Goal: Task Accomplishment & Management: Manage account settings

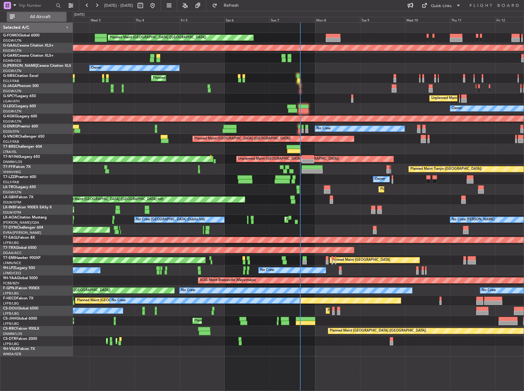
drag, startPoint x: 40, startPoint y: 17, endPoint x: 46, endPoint y: 19, distance: 7.0
click at [40, 17] on span "All Aircraft" at bounding box center [40, 17] width 49 height 4
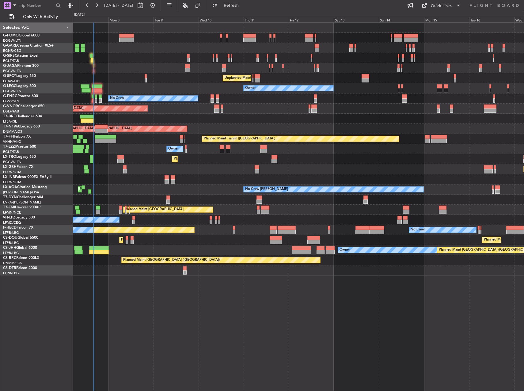
click at [119, 77] on div "Planned Maint London (Luton) Unplanned Maint Athens (Eleftherios Venizelos Intl…" at bounding box center [298, 149] width 450 height 253
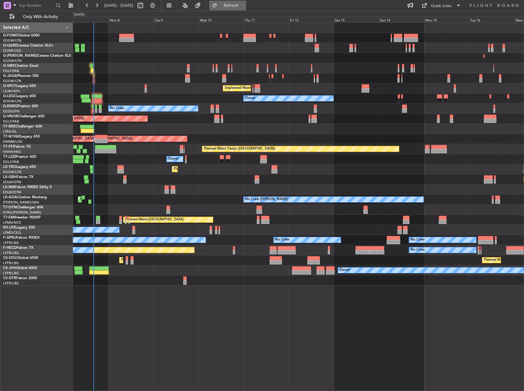
click at [244, 5] on span "Refresh" at bounding box center [231, 5] width 26 height 4
click at [333, 318] on div "Planned Maint London (Luton) Owner Unplanned Maint Athens (Eleftherios Venizelo…" at bounding box center [298, 206] width 451 height 368
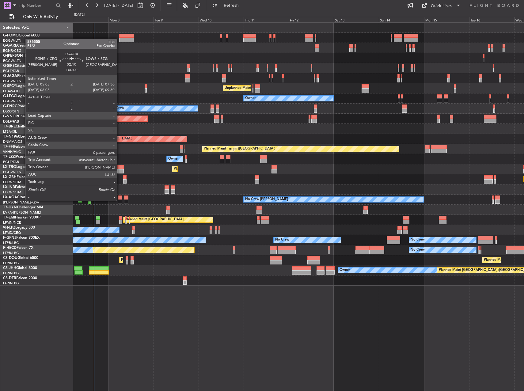
click at [120, 200] on div at bounding box center [120, 201] width 5 height 4
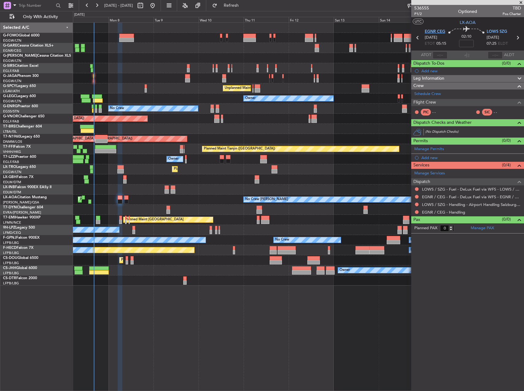
click at [439, 34] on span "EGNR CEG" at bounding box center [434, 32] width 21 height 6
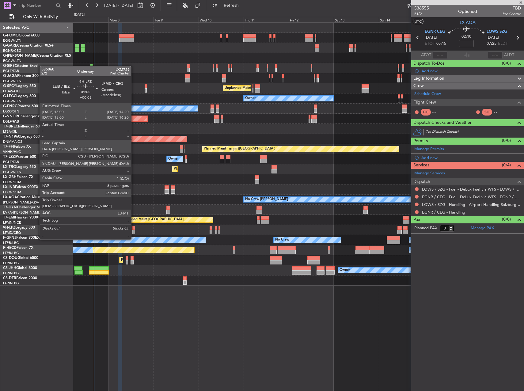
click at [134, 228] on div at bounding box center [133, 228] width 3 height 4
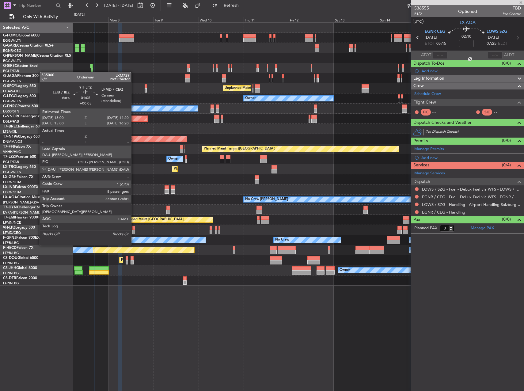
type input "+00:05"
type input "8"
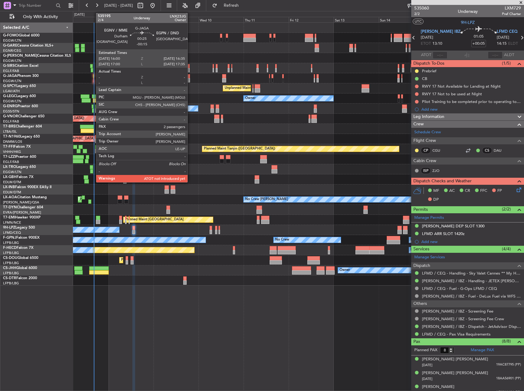
click at [93, 78] on div at bounding box center [93, 80] width 1 height 4
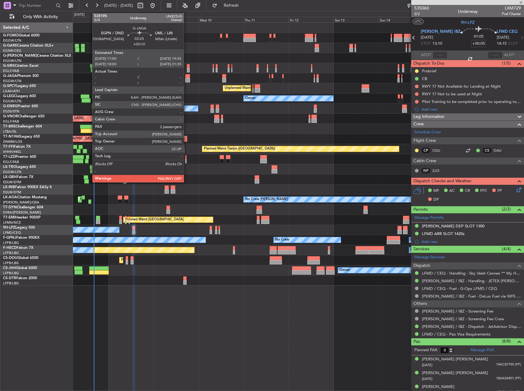
type input "-00:15"
type input "2"
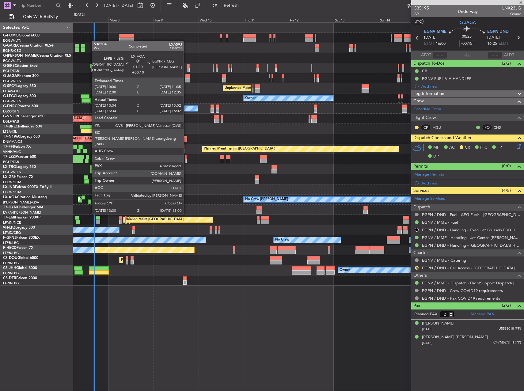
click at [89, 202] on div at bounding box center [89, 201] width 3 height 4
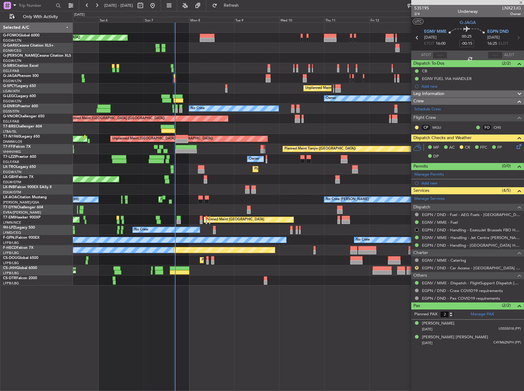
click at [204, 260] on div "Planned Maint London (Luton) Owner Planned Maint London (Farnborough) Unplanned…" at bounding box center [298, 154] width 450 height 263
type input "+00:10"
type input "13:44"
type input "14:57"
type input "4"
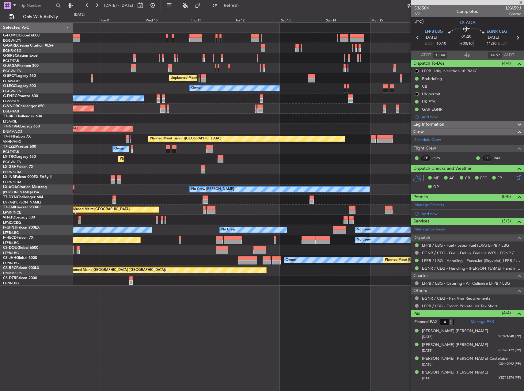
click at [235, 46] on div at bounding box center [298, 48] width 450 height 10
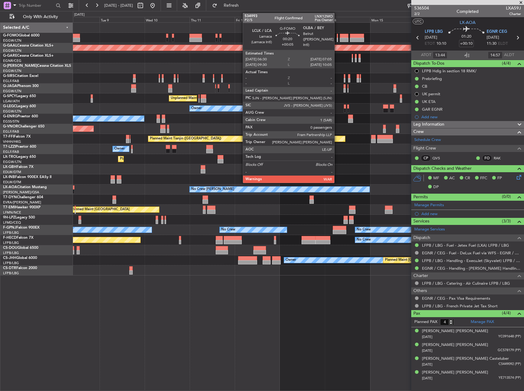
click at [337, 38] on div at bounding box center [337, 40] width 1 height 4
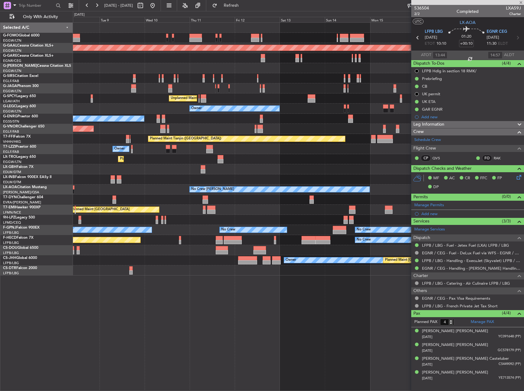
type input "+00:05"
type input "0"
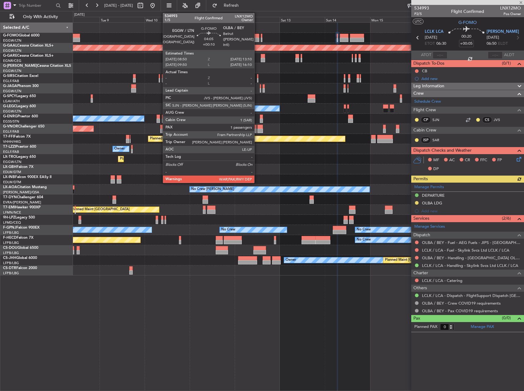
click at [257, 40] on div at bounding box center [255, 40] width 8 height 4
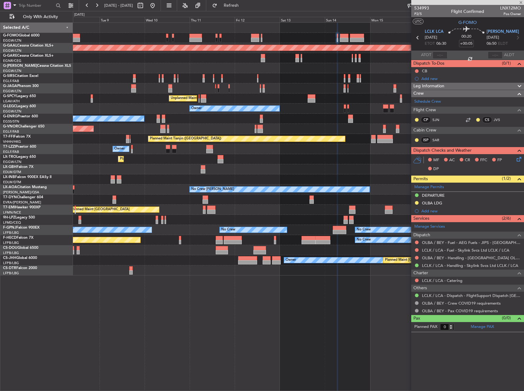
type input "+00:10"
type input "1"
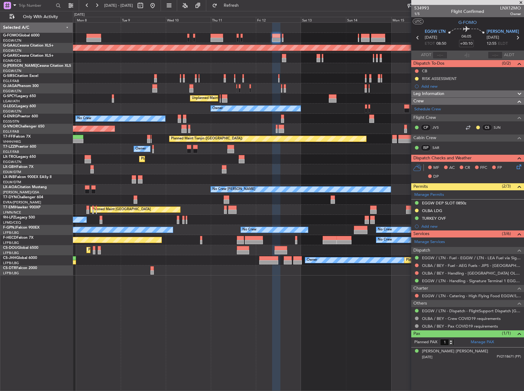
click at [251, 150] on div "Owner" at bounding box center [298, 149] width 450 height 10
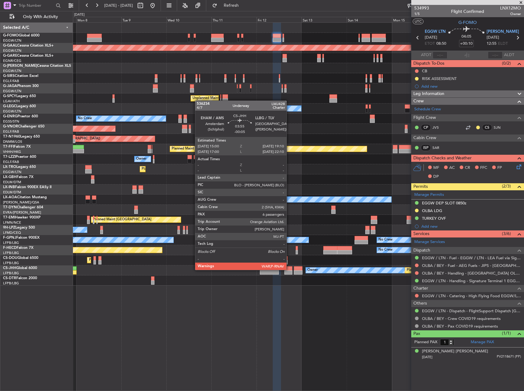
click at [289, 269] on div at bounding box center [288, 268] width 8 height 4
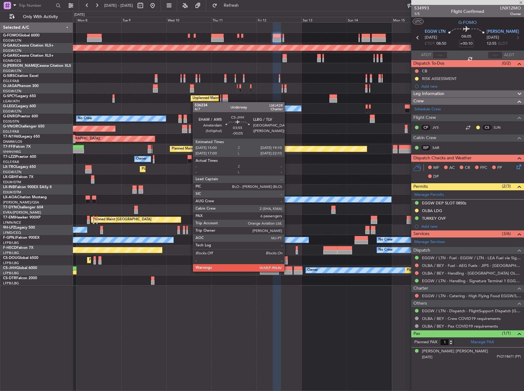
type input "-00:05"
type input "6"
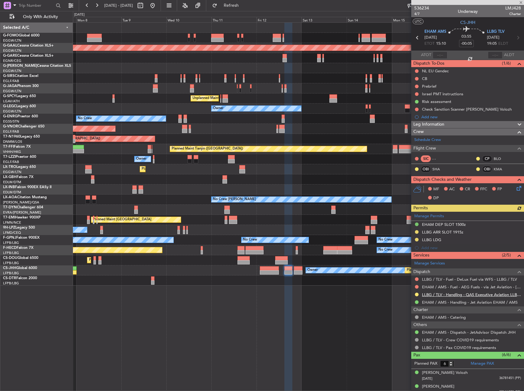
scroll to position [60, 0]
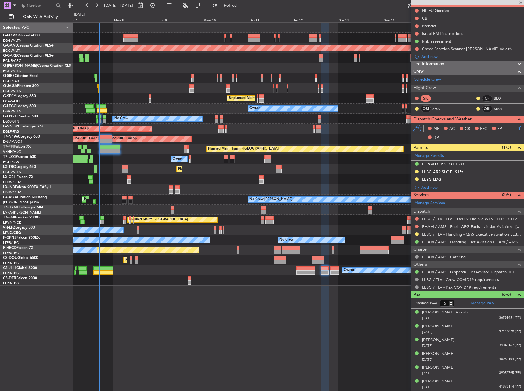
click at [356, 218] on div "Planned Maint Zurich Planned Maint Zurich" at bounding box center [298, 220] width 450 height 10
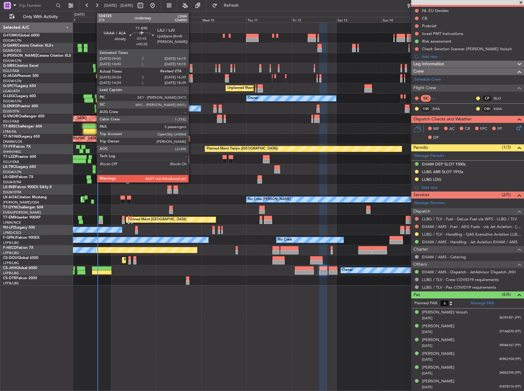
click at [94, 132] on div at bounding box center [90, 131] width 14 height 4
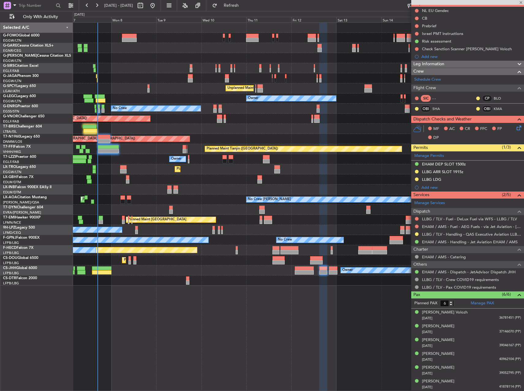
type input "+00:35"
type input "09:24"
type input "5"
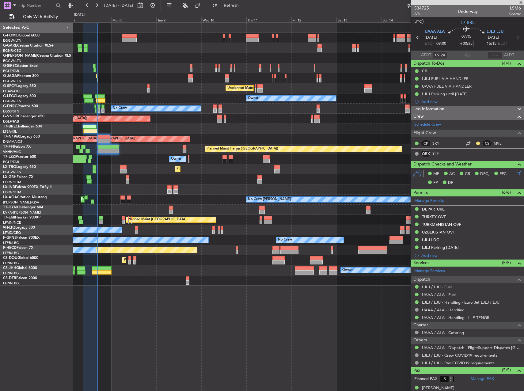
click at [510, 7] on span "LSM6" at bounding box center [515, 8] width 12 height 6
copy span "LSM6"
click at [359, 134] on div at bounding box center [298, 129] width 450 height 10
click at [492, 56] on input "text" at bounding box center [494, 54] width 15 height 7
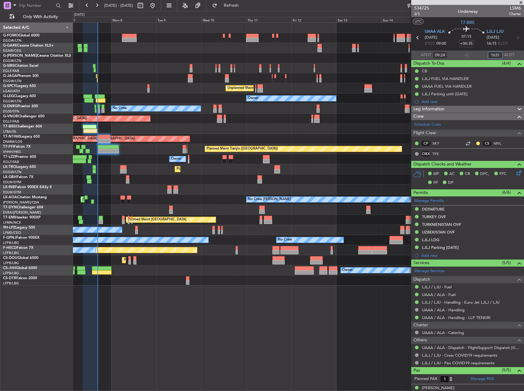
click at [352, 123] on div "Planned Maint [GEOGRAPHIC_DATA] ([GEOGRAPHIC_DATA])" at bounding box center [298, 119] width 450 height 10
type input "16:31"
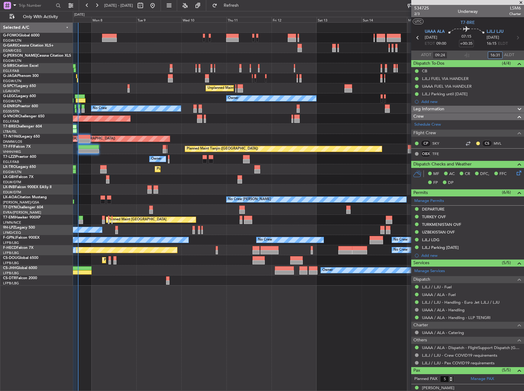
click at [211, 118] on div "Planned Maint [GEOGRAPHIC_DATA] ([GEOGRAPHIC_DATA])" at bounding box center [298, 119] width 450 height 10
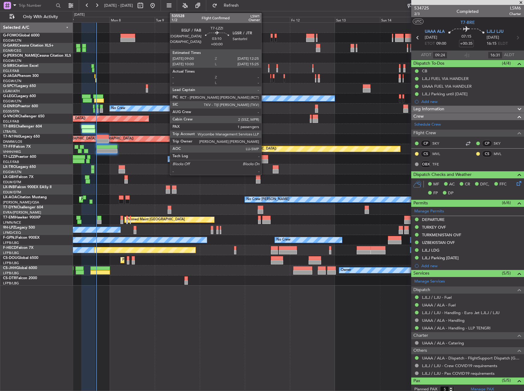
click at [264, 159] on div at bounding box center [264, 161] width 6 height 4
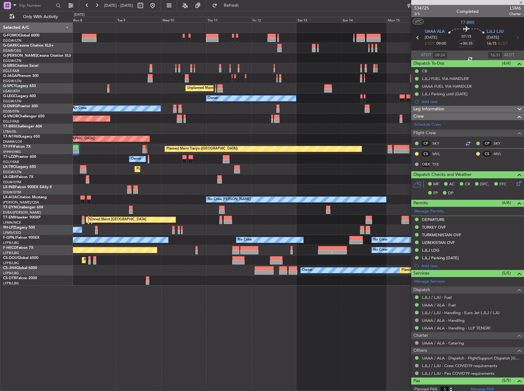
type input "1"
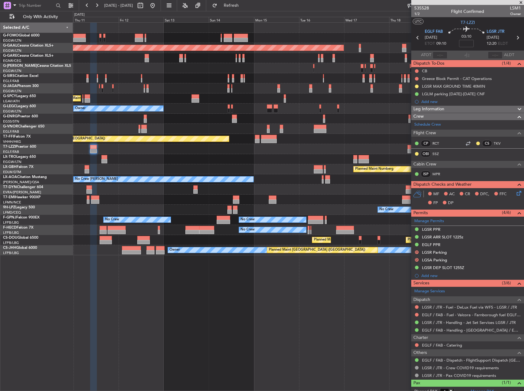
click at [275, 279] on div "Planned Maint Dusseldorf Unplanned Maint Athens (Eleftherios Venizelos Intl) Ow…" at bounding box center [298, 206] width 451 height 368
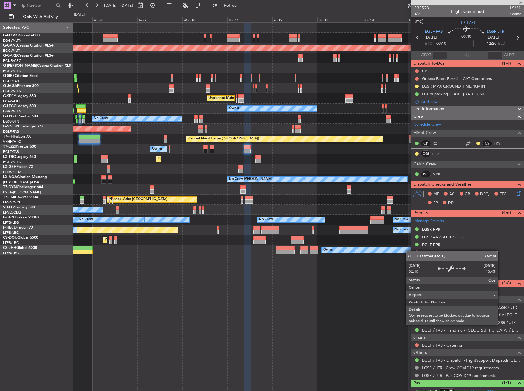
click at [375, 252] on div "Planned Maint London (Luton) Planned Maint Dusseldorf Unplanned Maint Athens (E…" at bounding box center [298, 206] width 451 height 368
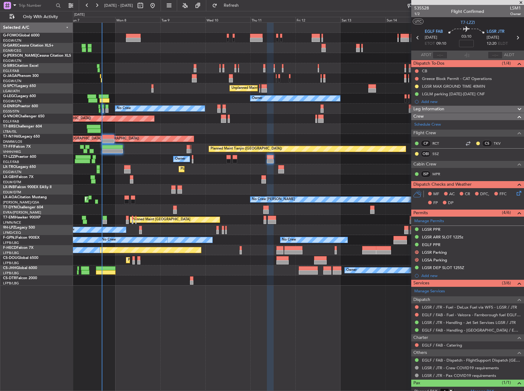
click at [333, 299] on div "Planned Maint London (Luton) Owner Planned Maint London (Farnborough) Unplanned…" at bounding box center [298, 206] width 451 height 368
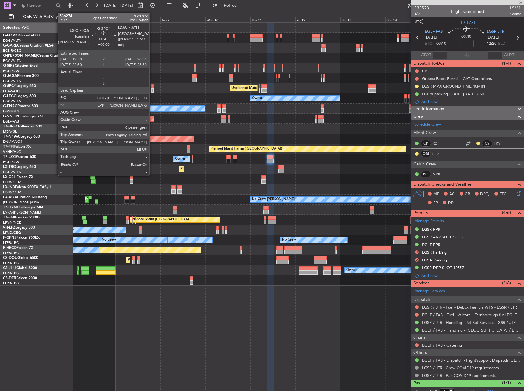
click at [152, 87] on div at bounding box center [152, 86] width 2 height 4
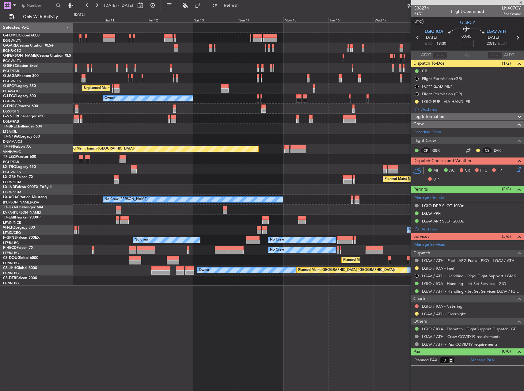
click at [169, 141] on div "Unplanned Maint [GEOGRAPHIC_DATA] ([PERSON_NAME] Intl) Owner No Crew Planned Ma…" at bounding box center [298, 154] width 450 height 263
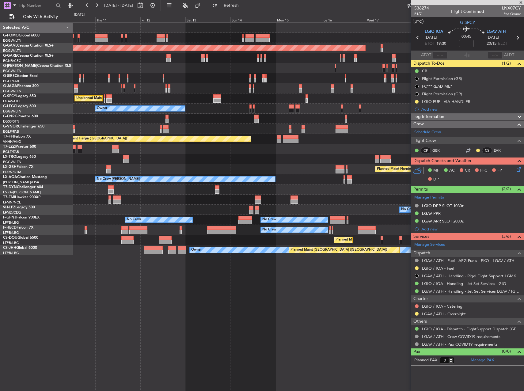
click at [242, 151] on div "Owner" at bounding box center [298, 149] width 450 height 10
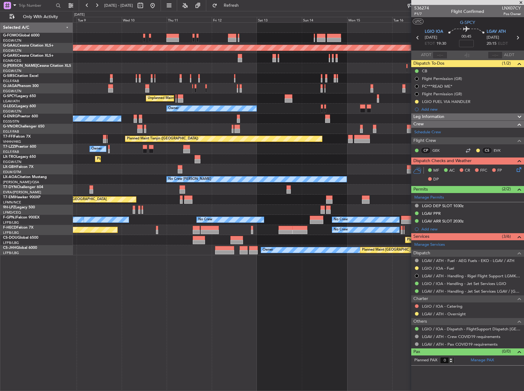
click at [233, 159] on div "Planned Maint Dusseldorf" at bounding box center [298, 159] width 450 height 10
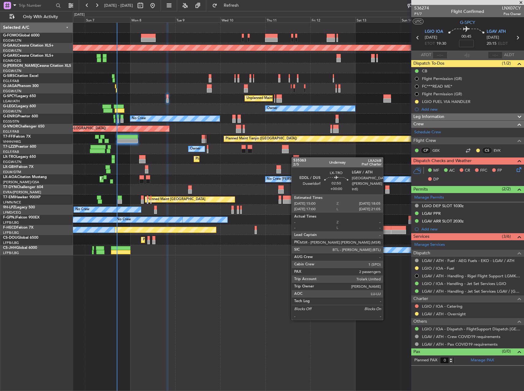
click at [294, 157] on div at bounding box center [296, 157] width 6 height 4
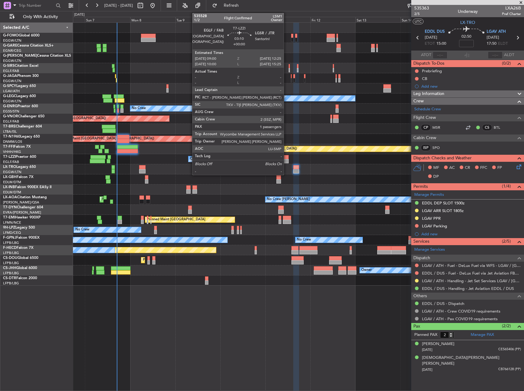
click at [286, 159] on div at bounding box center [285, 161] width 6 height 4
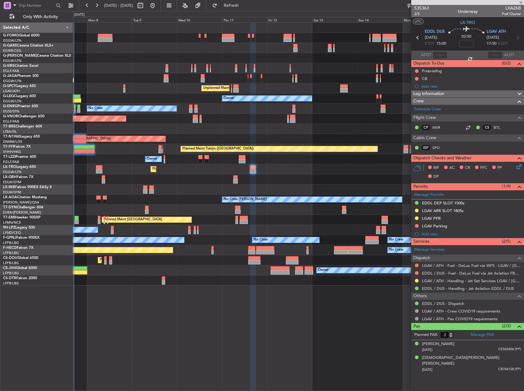
click at [279, 163] on div "Planned Maint [GEOGRAPHIC_DATA] ([GEOGRAPHIC_DATA]) Unplanned Maint [GEOGRAPHIC…" at bounding box center [298, 154] width 450 height 263
type input "1"
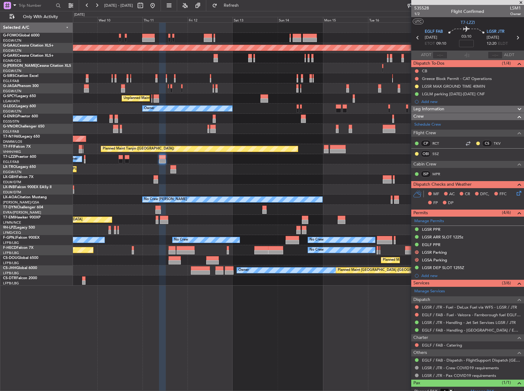
click at [205, 169] on div "Planned Maint Dusseldorf" at bounding box center [298, 169] width 450 height 10
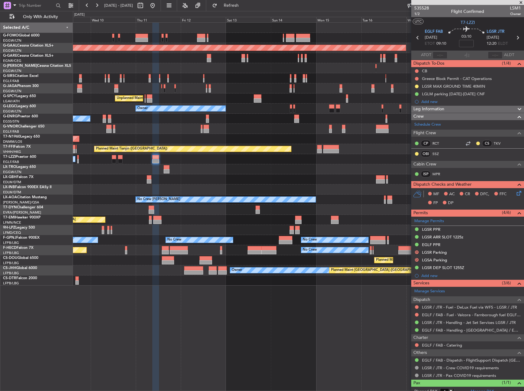
click at [229, 168] on div "Planned Maint Dusseldorf" at bounding box center [298, 169] width 450 height 10
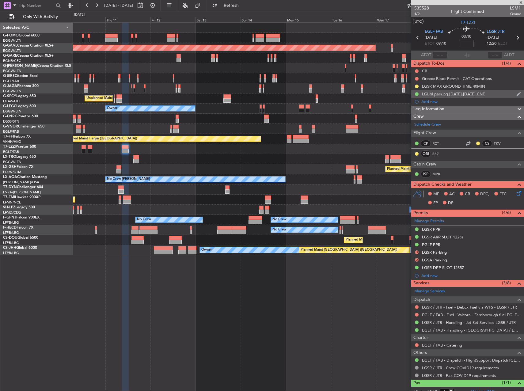
click at [451, 94] on div "LGLM parking [DATE]-[DATE] CNF" at bounding box center [453, 93] width 63 height 5
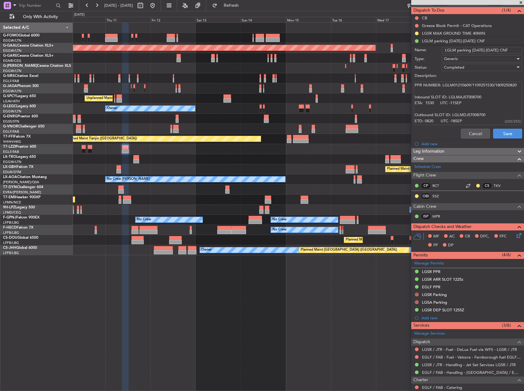
scroll to position [115, 0]
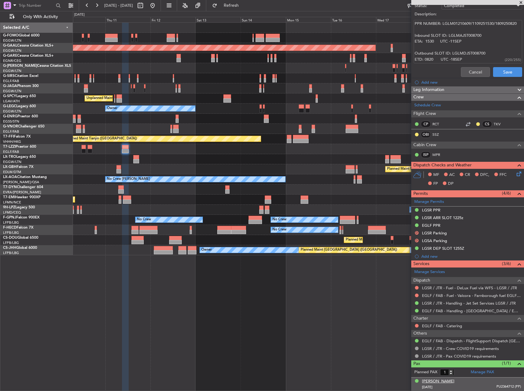
click at [454, 381] on div "[PERSON_NAME]" at bounding box center [438, 381] width 32 height 6
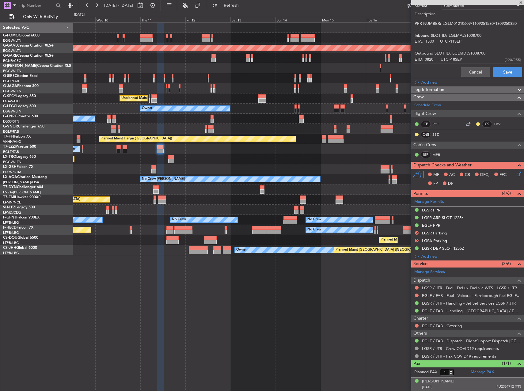
click at [190, 192] on div at bounding box center [298, 189] width 450 height 10
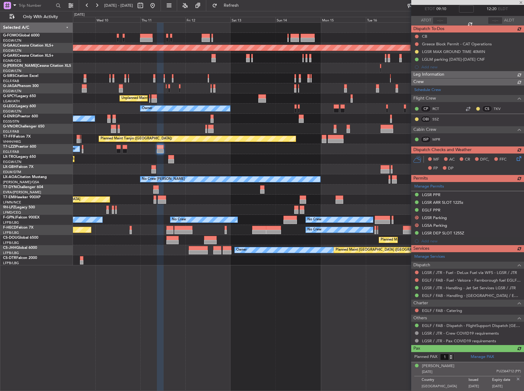
scroll to position [34, 0]
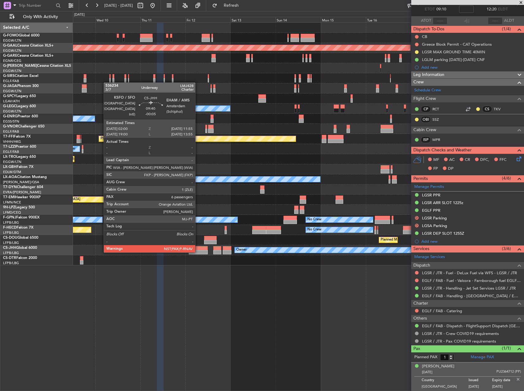
click at [197, 252] on div at bounding box center [198, 252] width 19 height 4
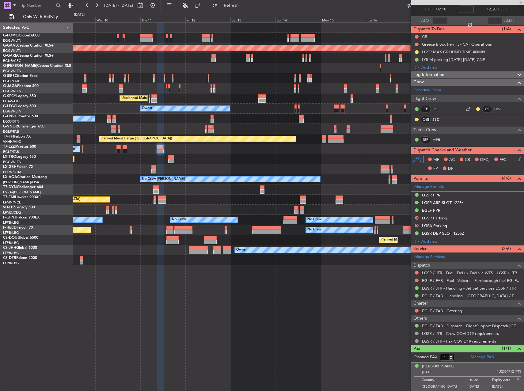
type input "-00:05"
type input "7"
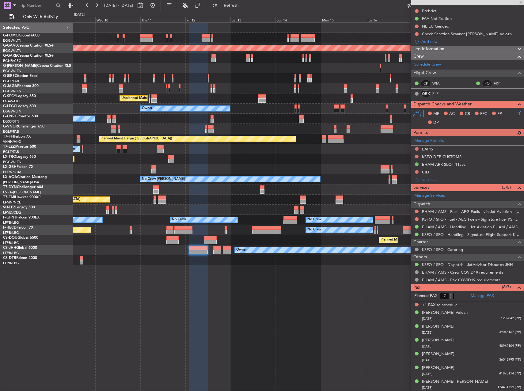
scroll to position [76, 0]
click at [446, 224] on link "EHAM / AMS - Handling - Jet Aviation EHAM / AMS" at bounding box center [470, 226] width 96 height 5
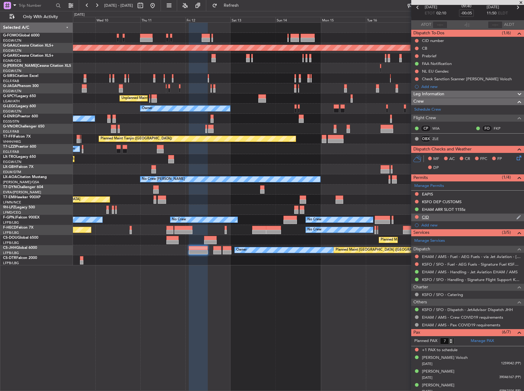
scroll to position [0, 0]
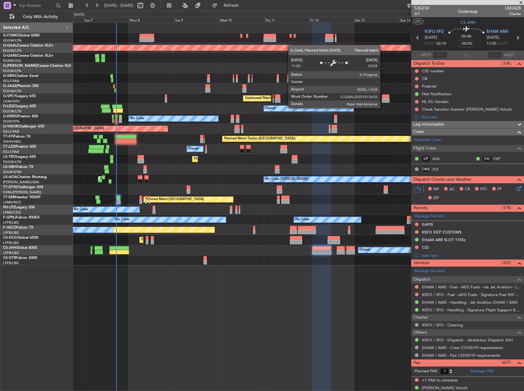
click at [286, 48] on div "Planned Maint Dusseldorf" at bounding box center [78, 48] width 911 height 6
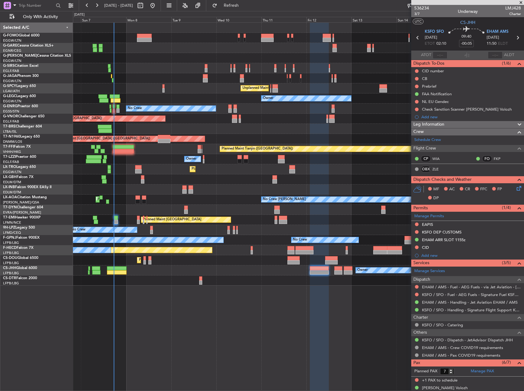
click at [189, 55] on div "Owner" at bounding box center [298, 58] width 450 height 10
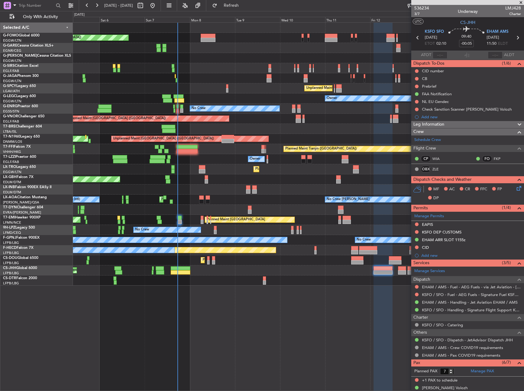
click at [303, 128] on div at bounding box center [298, 129] width 450 height 10
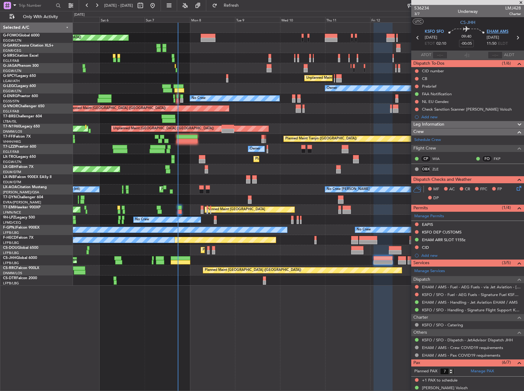
click at [493, 32] on span "EHAM AMS" at bounding box center [497, 32] width 22 height 6
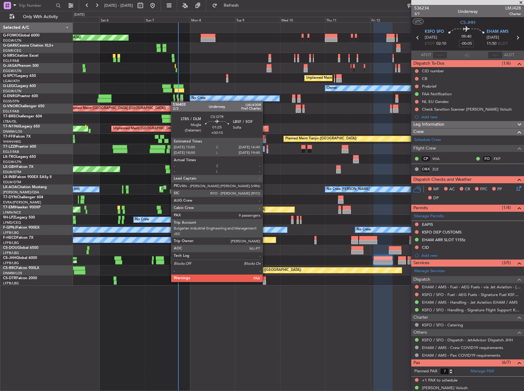
click at [266, 282] on div "Planned Maint [GEOGRAPHIC_DATA] (Ataturk) Planned Maint Sofia" at bounding box center [298, 280] width 450 height 10
click at [265, 282] on div at bounding box center [264, 282] width 3 height 4
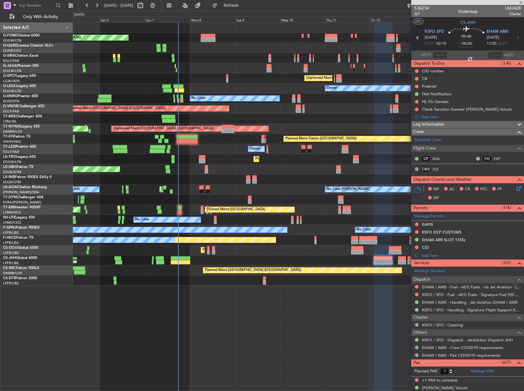
type input "+00:15"
type input "9"
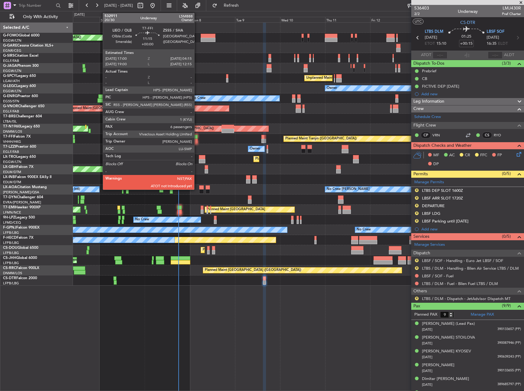
click at [197, 137] on div at bounding box center [186, 137] width 21 height 4
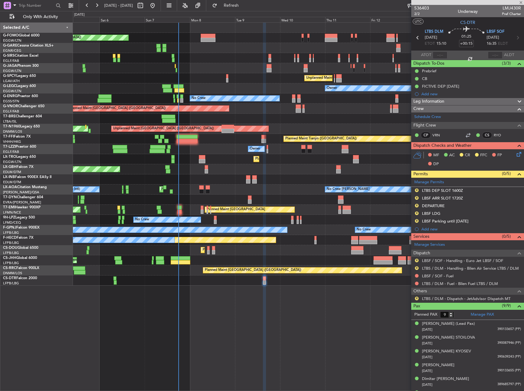
type input "6"
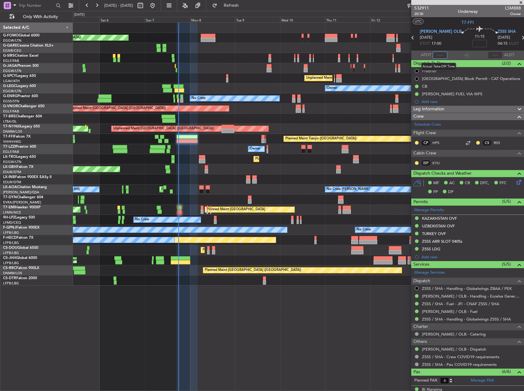
click at [438, 54] on input "text" at bounding box center [439, 54] width 15 height 7
click at [346, 113] on div "Planned Maint [GEOGRAPHIC_DATA] ([GEOGRAPHIC_DATA])" at bounding box center [298, 108] width 450 height 10
type input "17:50"
